Goal: Entertainment & Leisure: Consume media (video, audio)

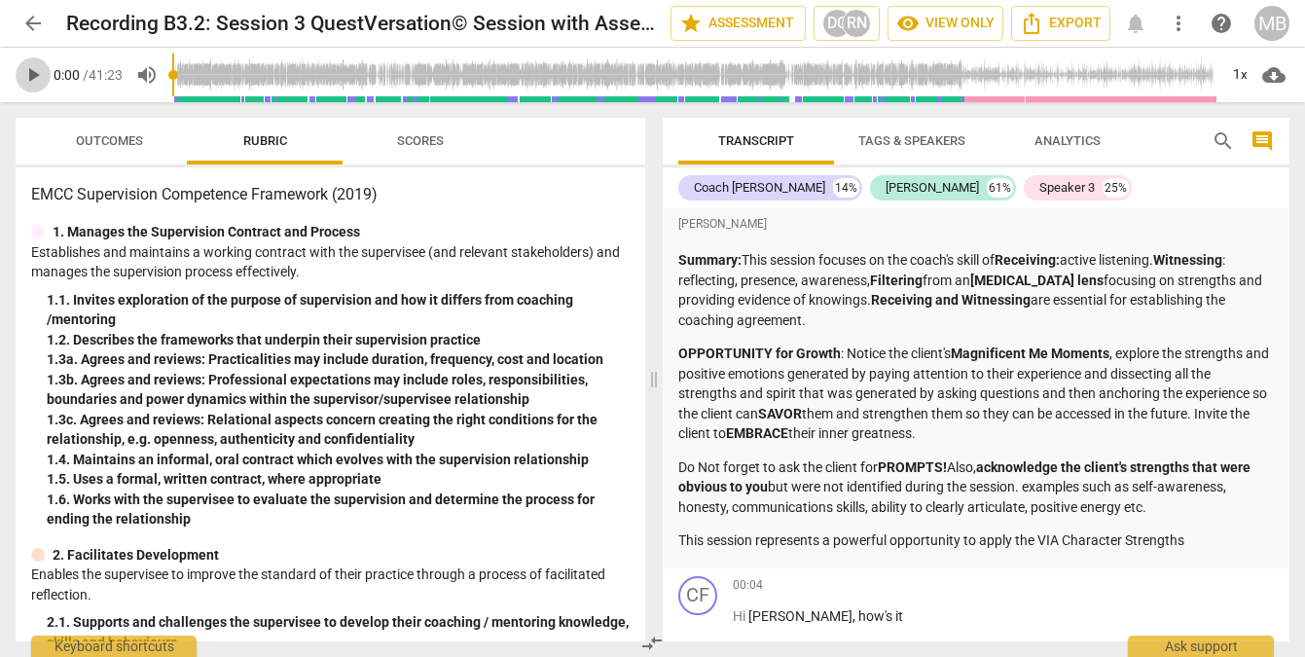
click at [29, 75] on span "play_arrow" at bounding box center [32, 74] width 23 height 23
click at [35, 72] on span "pause" at bounding box center [32, 74] width 23 height 23
click at [39, 70] on span "play_arrow" at bounding box center [32, 74] width 23 height 23
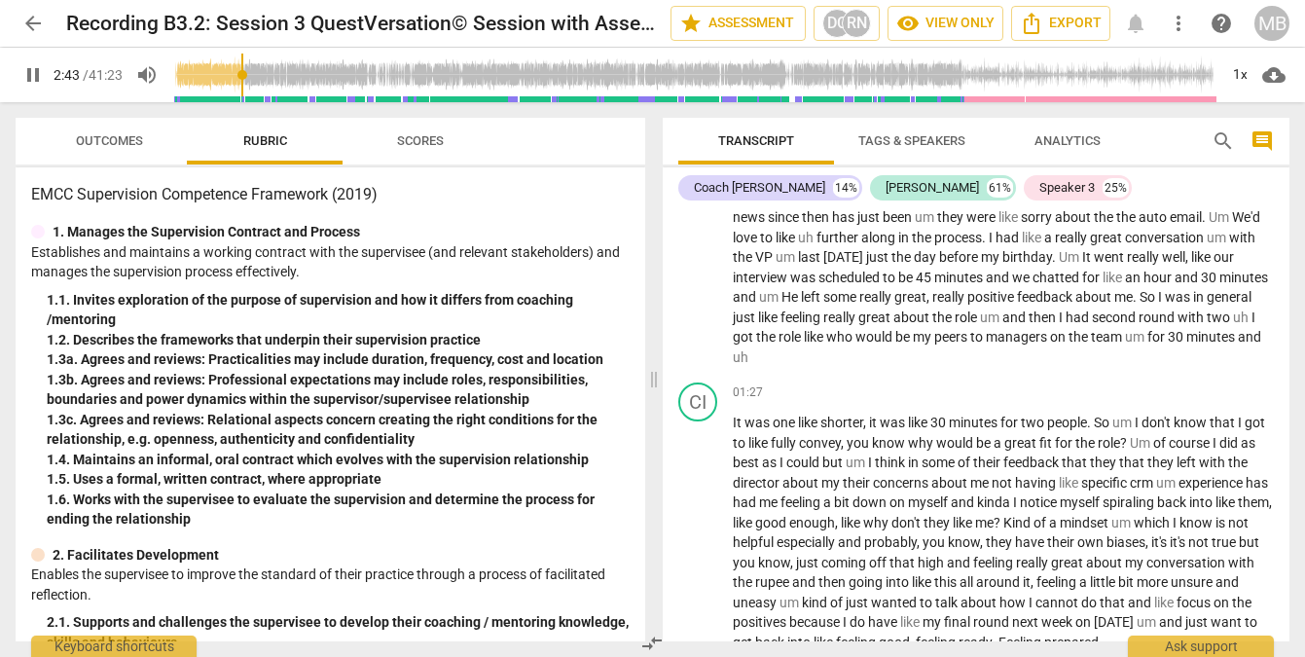
scroll to position [1397, 0]
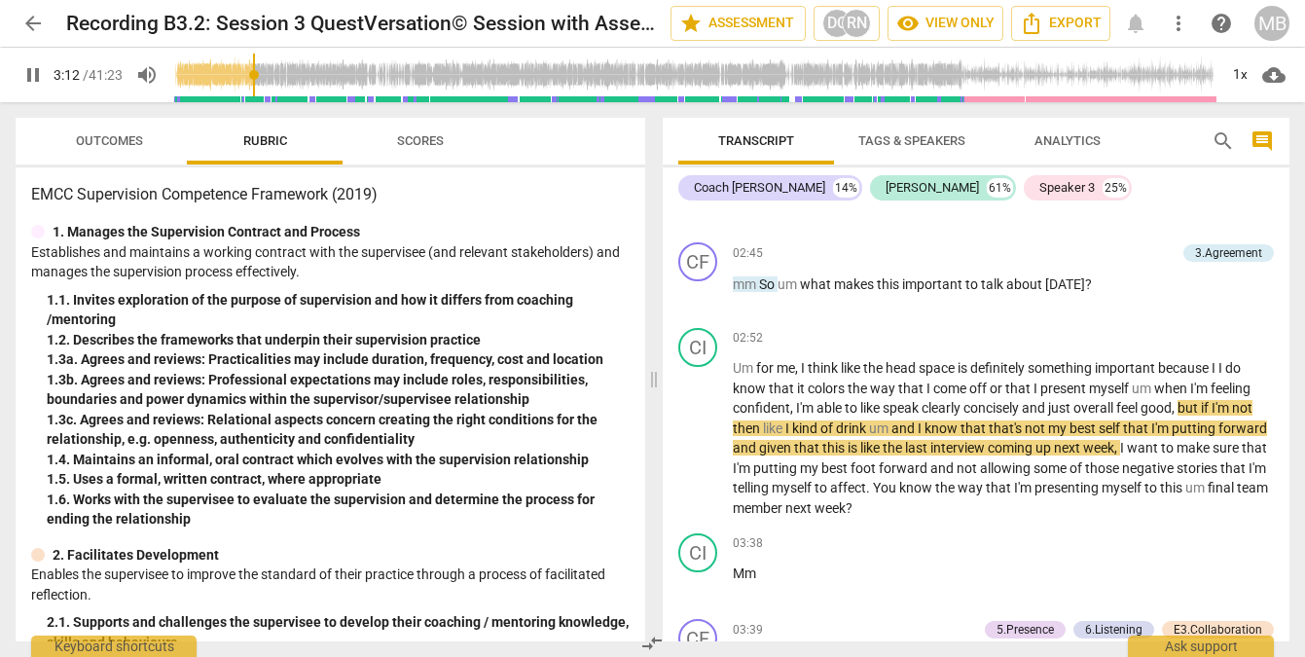
click at [35, 69] on span "pause" at bounding box center [32, 74] width 23 height 23
click at [37, 77] on span "play_arrow" at bounding box center [32, 74] width 23 height 23
click at [736, 416] on span "confident" at bounding box center [761, 408] width 57 height 16
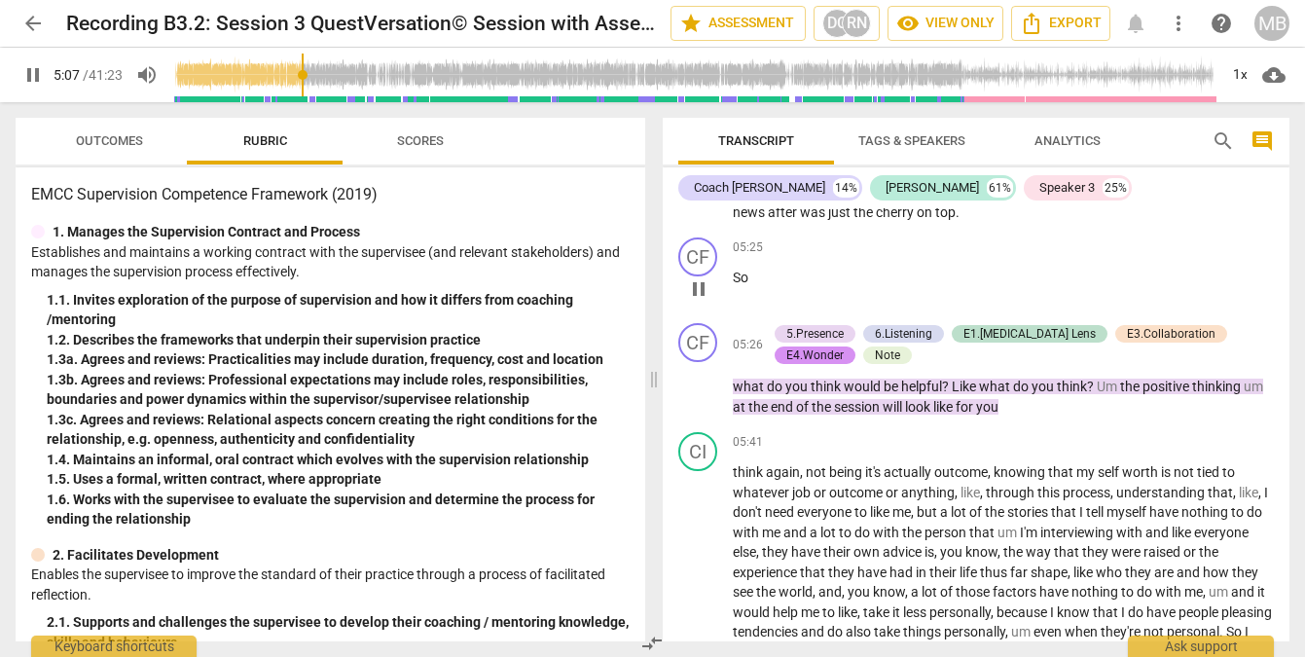
scroll to position [2415, 0]
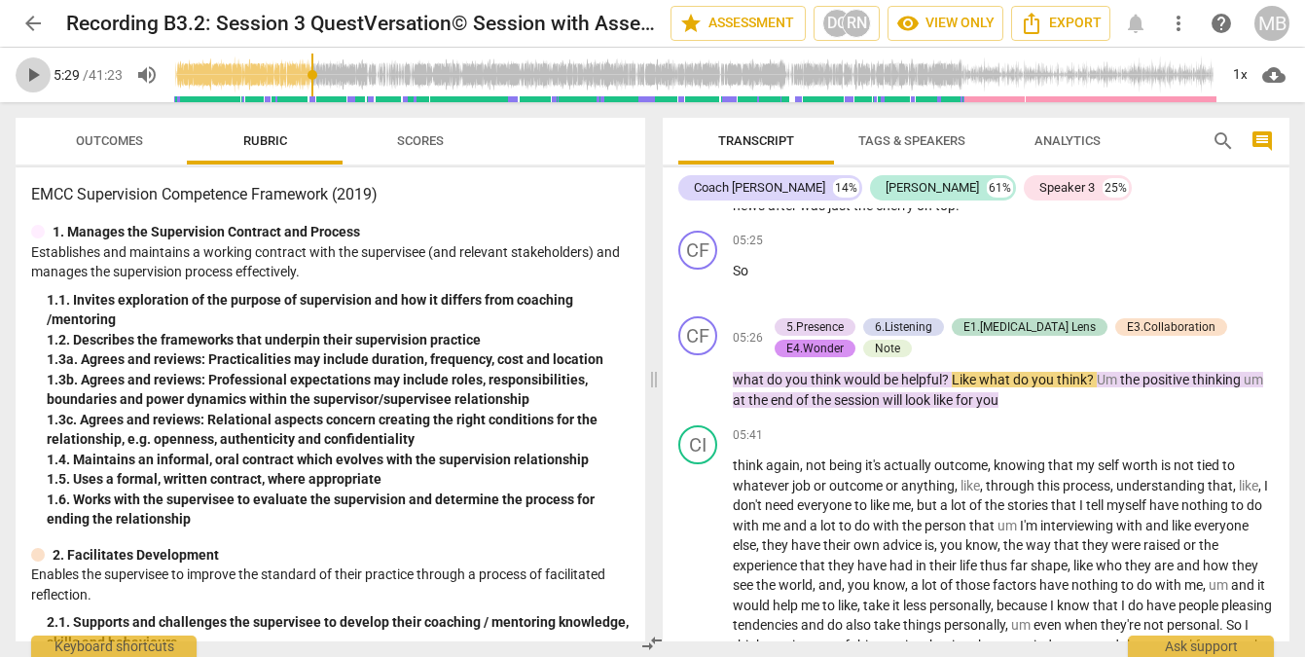
click at [32, 76] on span "play_arrow" at bounding box center [32, 74] width 23 height 23
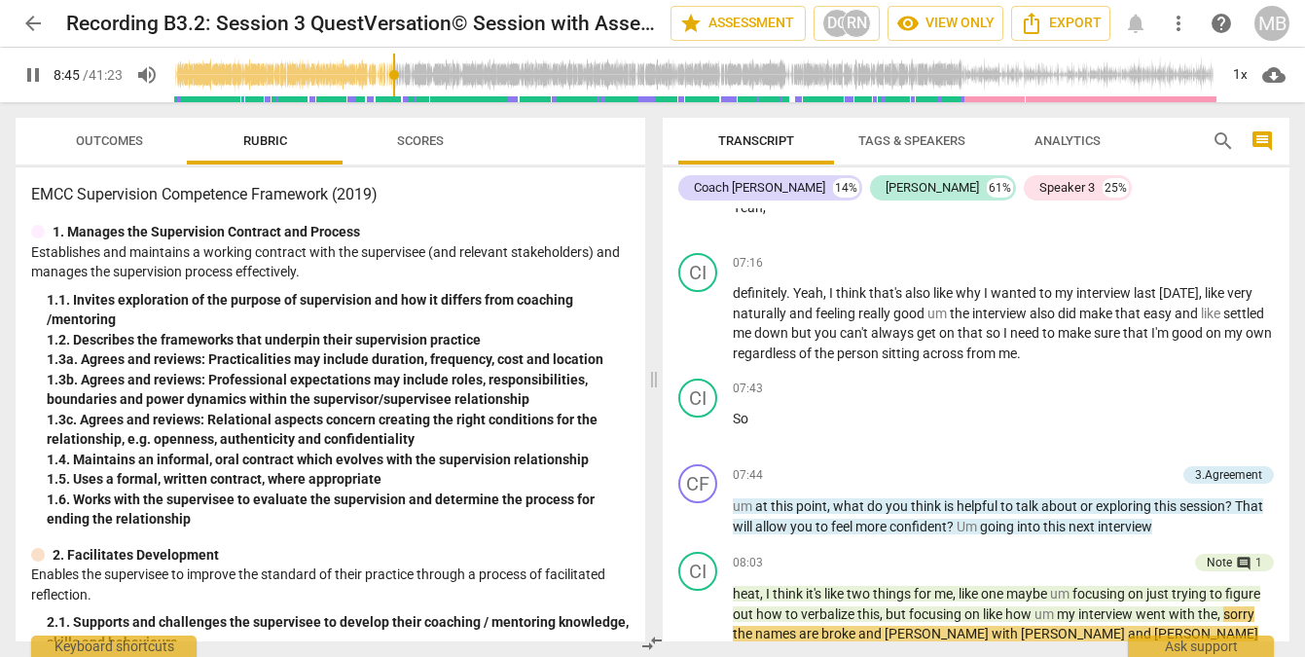
scroll to position [3030, 0]
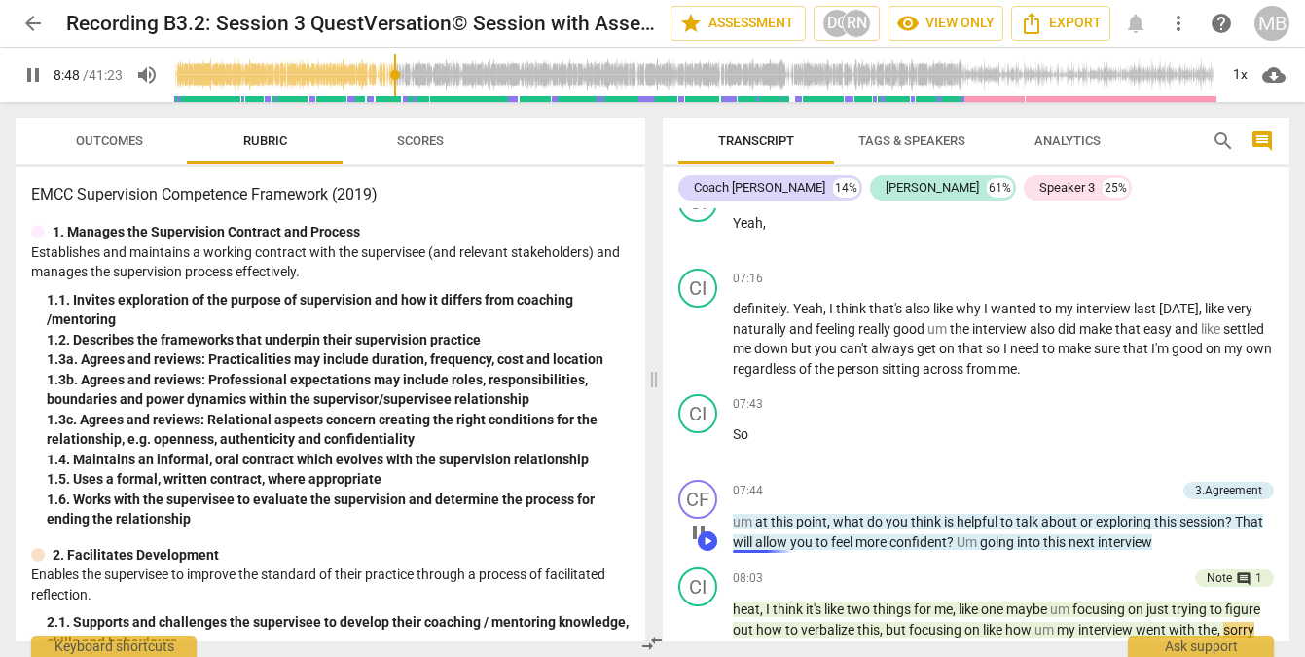
click at [746, 529] on span "um" at bounding box center [744, 522] width 22 height 16
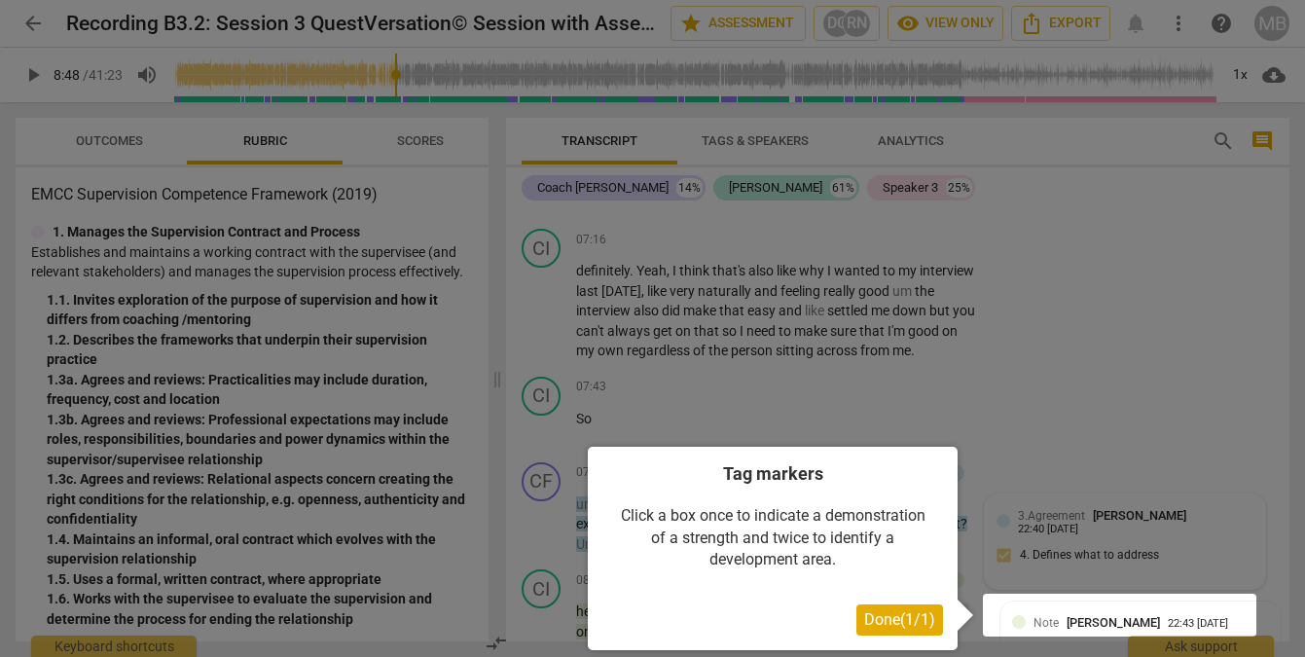
click at [1061, 345] on div at bounding box center [652, 328] width 1305 height 657
click at [880, 410] on div at bounding box center [652, 328] width 1305 height 657
click at [1233, 500] on div at bounding box center [652, 328] width 1305 height 657
click at [727, 457] on div "Tag markers Click a box once to indicate a demonstration of a strength and twic…" at bounding box center [773, 548] width 370 height 203
drag, startPoint x: 638, startPoint y: 455, endPoint x: 909, endPoint y: 614, distance: 313.6
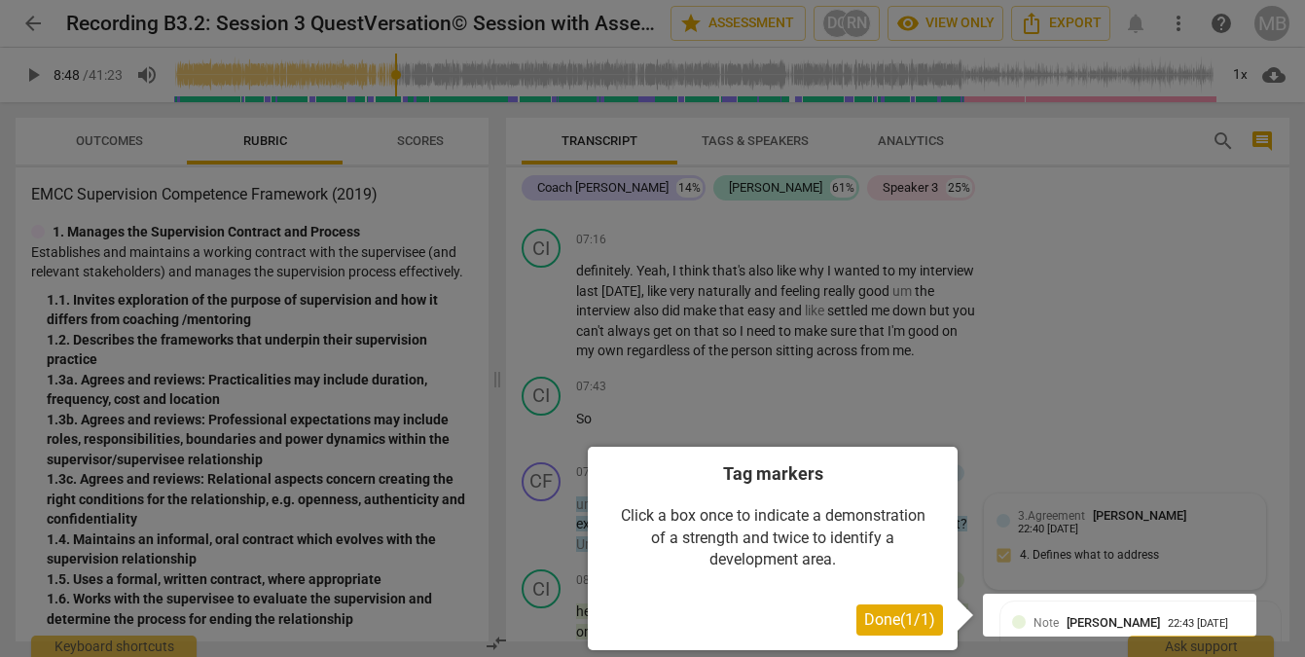
click at [909, 614] on div "Tag markers Click a box once to indicate a demonstration of a strength and twic…" at bounding box center [773, 548] width 370 height 203
click at [887, 616] on span "Done ( 1 / 1 )" at bounding box center [899, 619] width 71 height 18
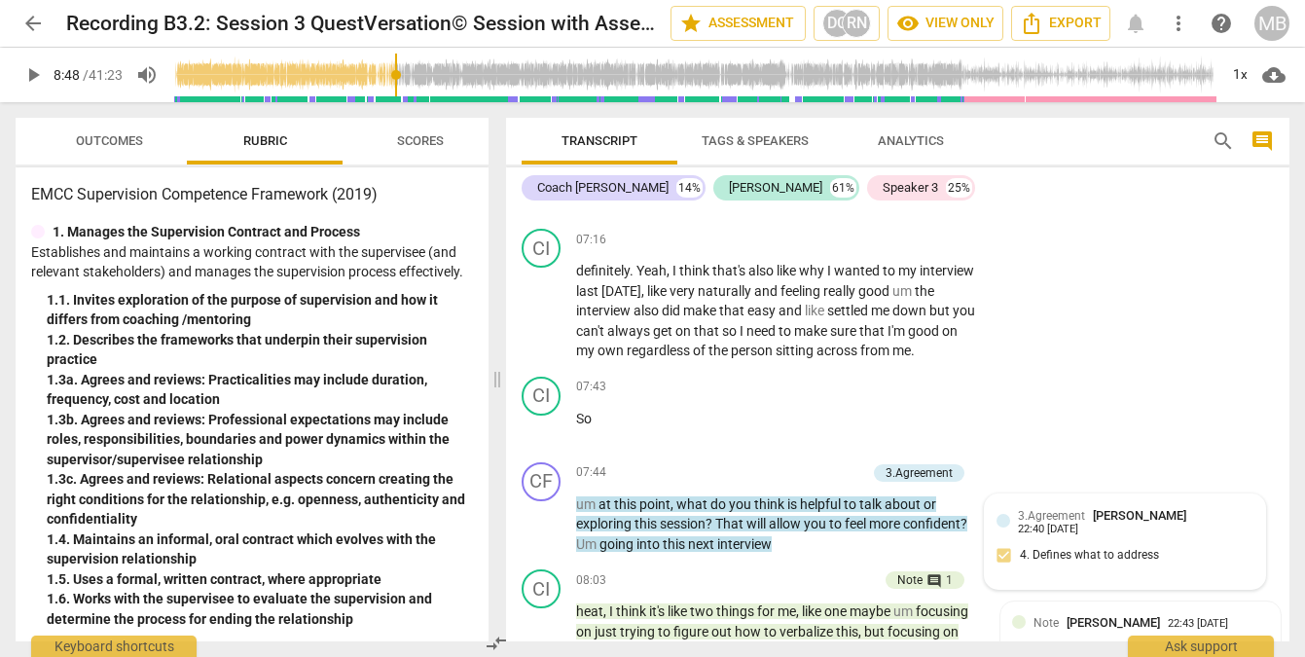
click at [887, 562] on div "CF play_arrow pause 07:44 3.Agreement keyboard_arrow_right um at this point , w…" at bounding box center [897, 508] width 783 height 108
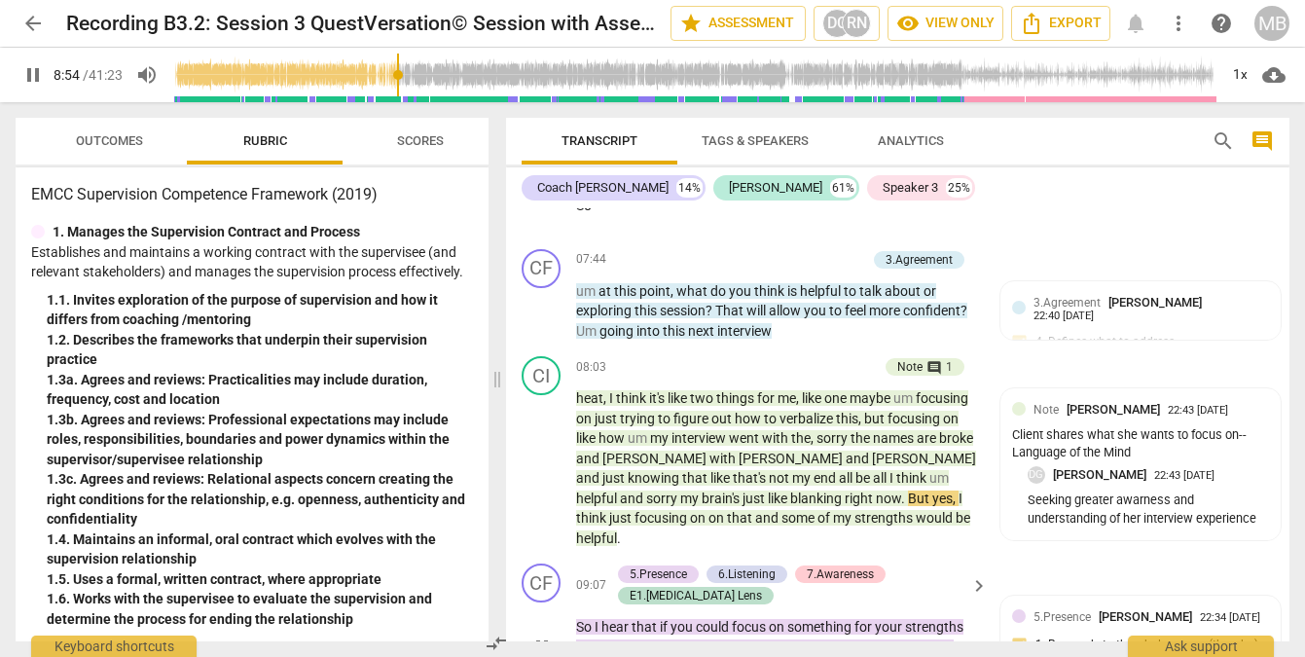
scroll to position [3653, 0]
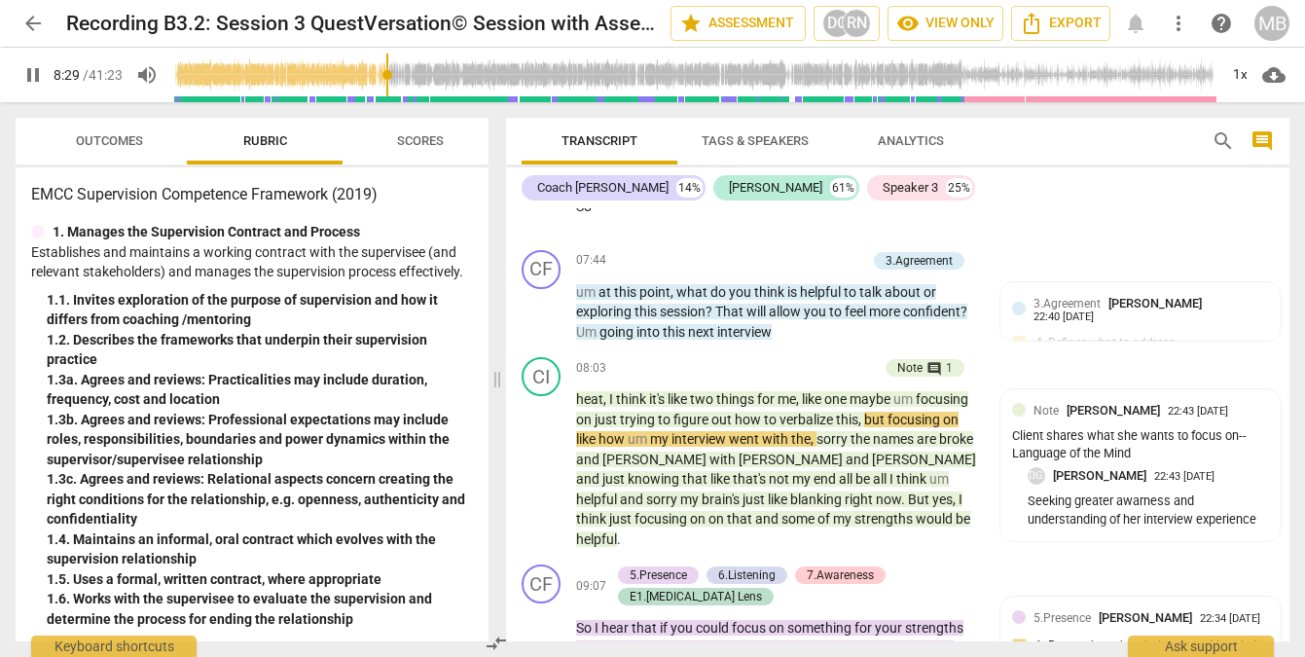
drag, startPoint x: 402, startPoint y: 80, endPoint x: 389, endPoint y: 81, distance: 12.7
click at [389, 81] on input "range" at bounding box center [694, 75] width 1045 height 62
click at [37, 73] on span "pause" at bounding box center [32, 74] width 23 height 23
click at [37, 73] on span "play_arrow" at bounding box center [32, 74] width 23 height 23
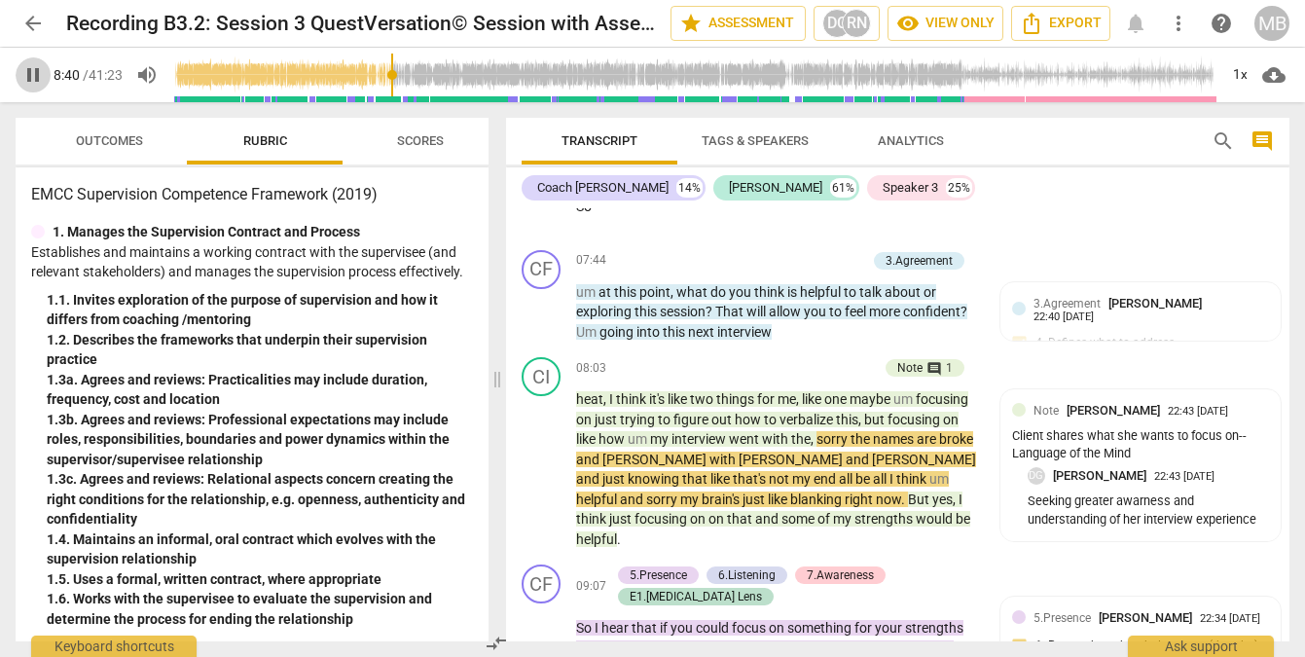
click at [30, 77] on span "pause" at bounding box center [32, 74] width 23 height 23
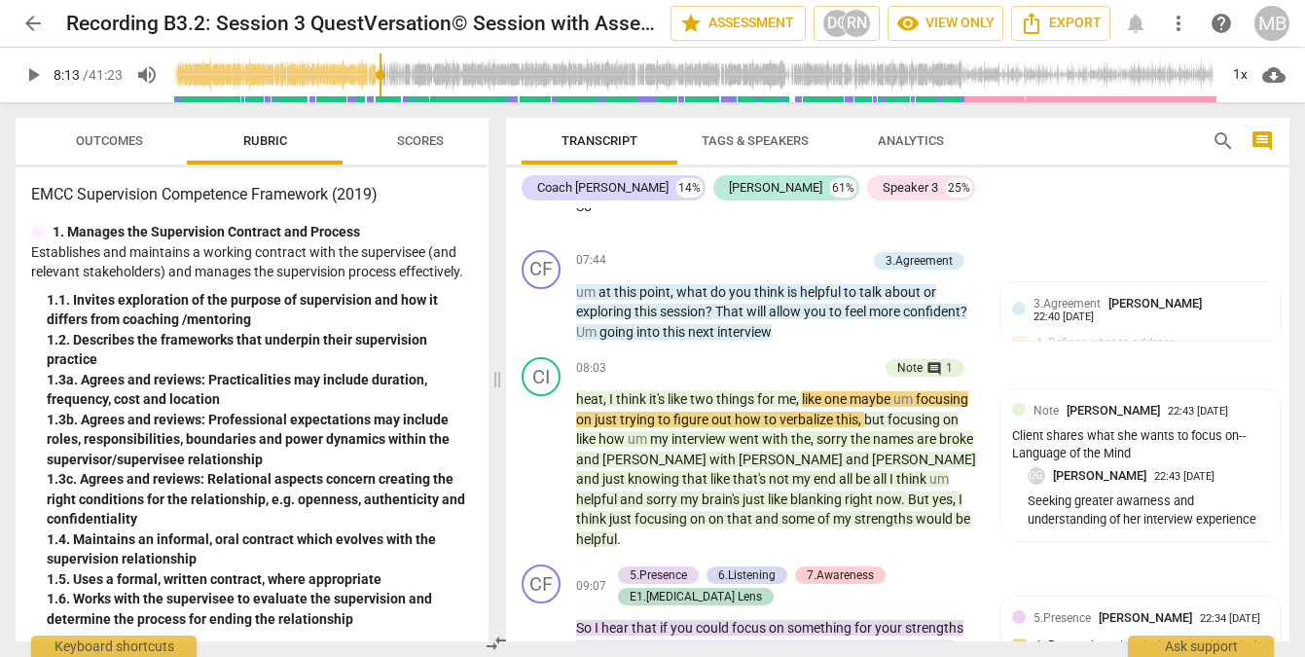
drag, startPoint x: 393, startPoint y: 85, endPoint x: 382, endPoint y: 84, distance: 10.7
click at [382, 84] on input "range" at bounding box center [694, 75] width 1045 height 62
click at [40, 72] on span "play_arrow" at bounding box center [32, 74] width 23 height 23
click at [40, 72] on span "pause" at bounding box center [32, 74] width 23 height 23
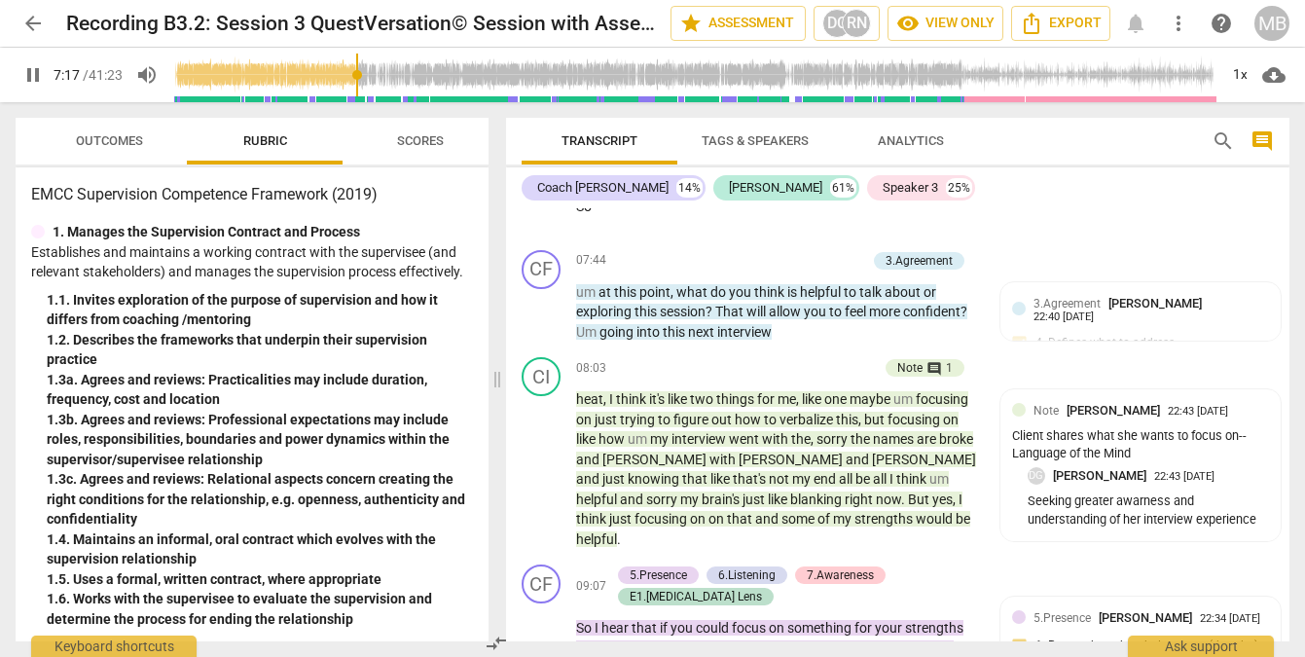
scroll to position [3362, 0]
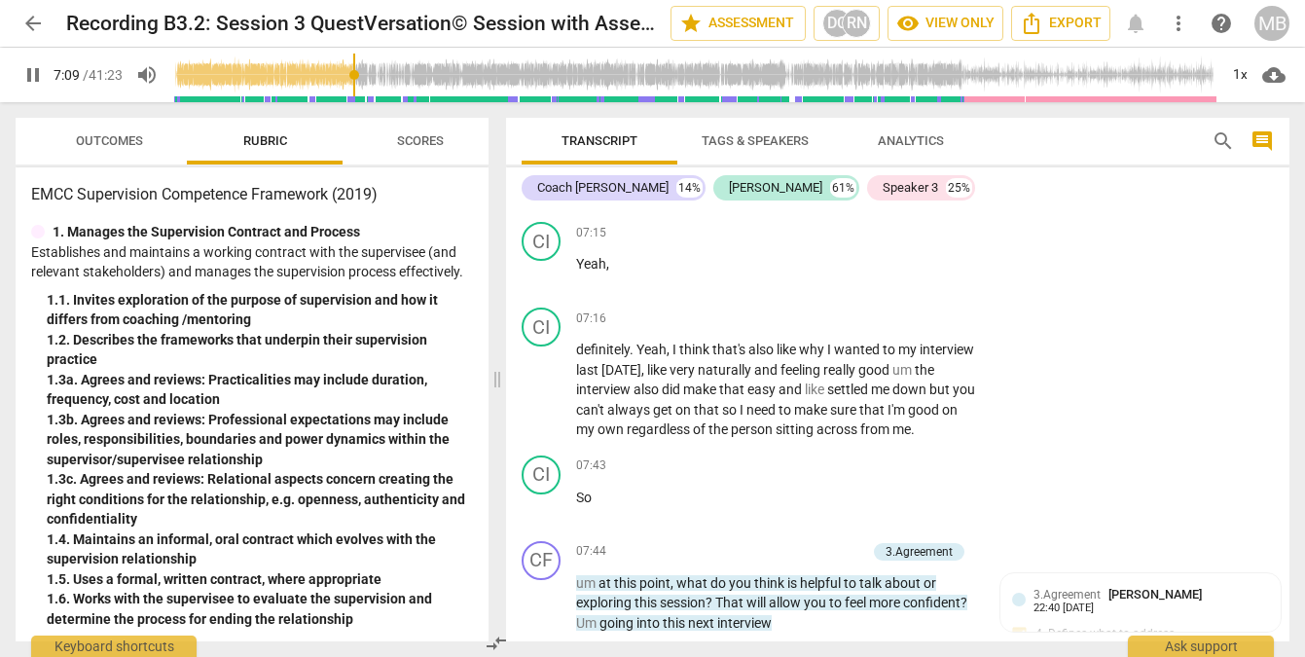
drag, startPoint x: 385, startPoint y: 92, endPoint x: 356, endPoint y: 92, distance: 29.2
click at [356, 92] on input "range" at bounding box center [694, 75] width 1045 height 62
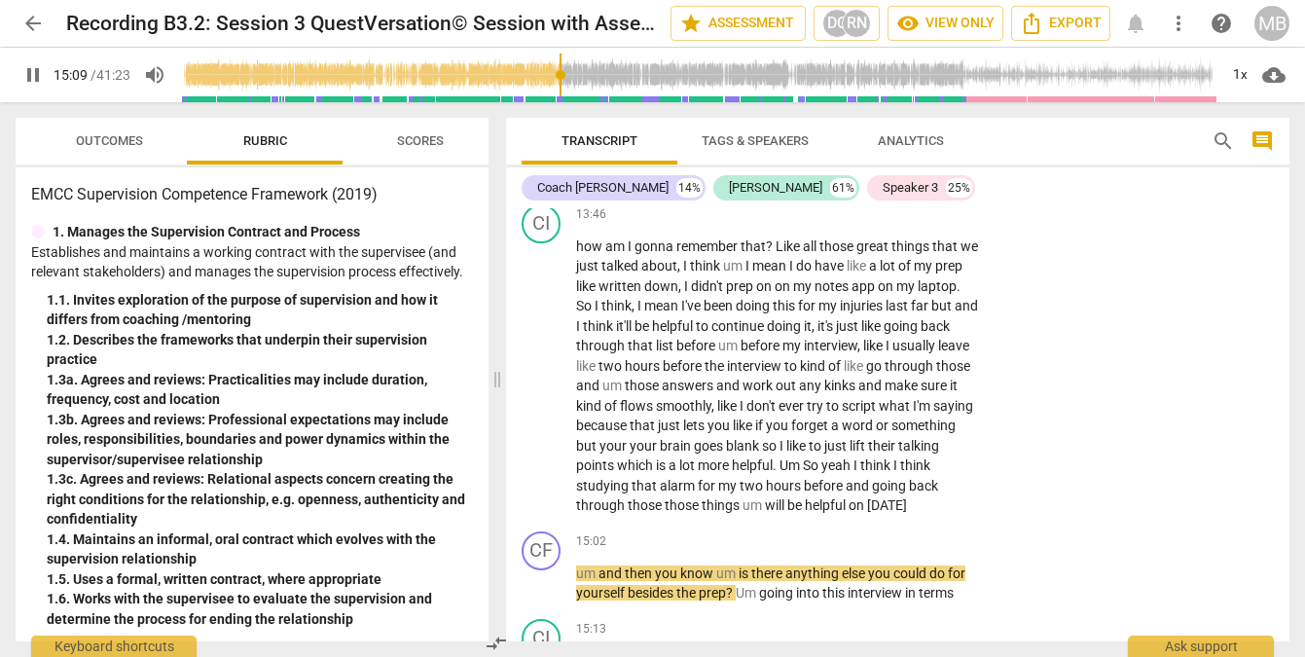
scroll to position [6010, 0]
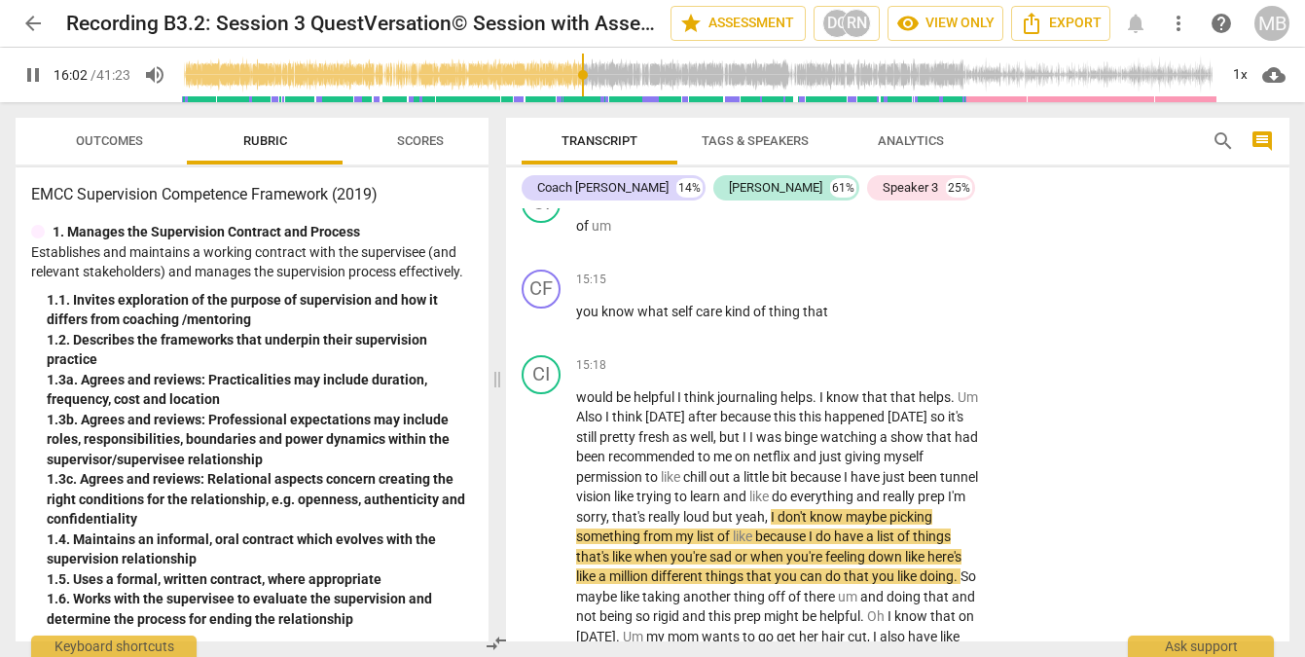
click at [36, 66] on span "pause" at bounding box center [32, 74] width 23 height 23
type input "963"
